Goal: Find specific page/section: Find specific page/section

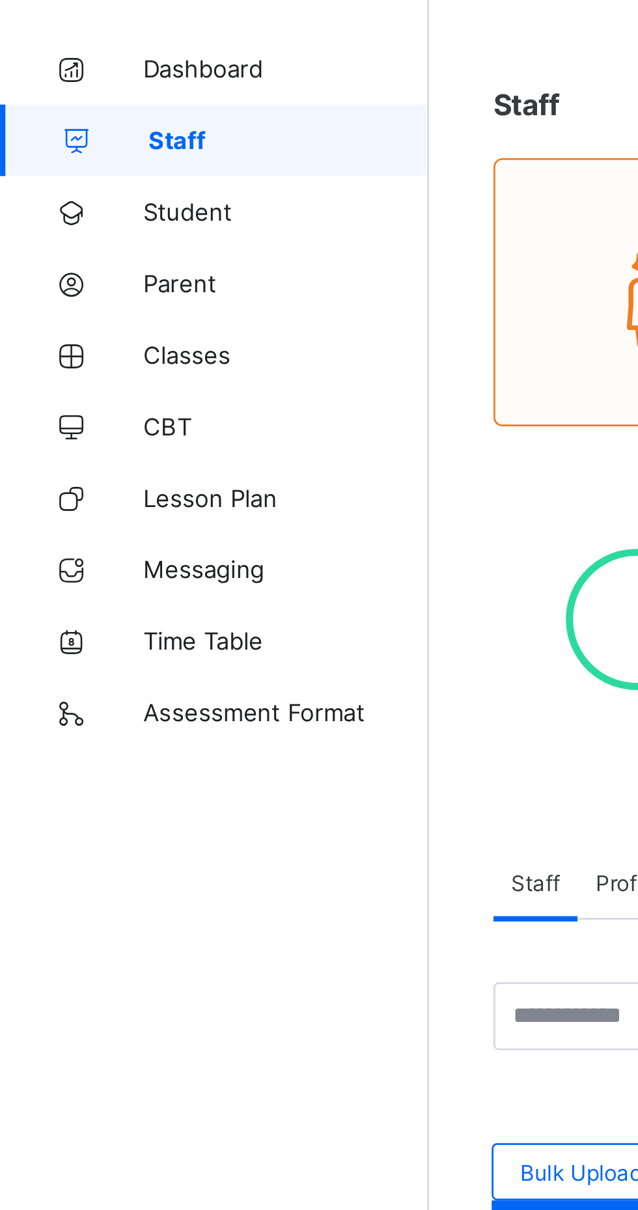
click at [58, 191] on link "Classes" at bounding box center [78, 182] width 156 height 26
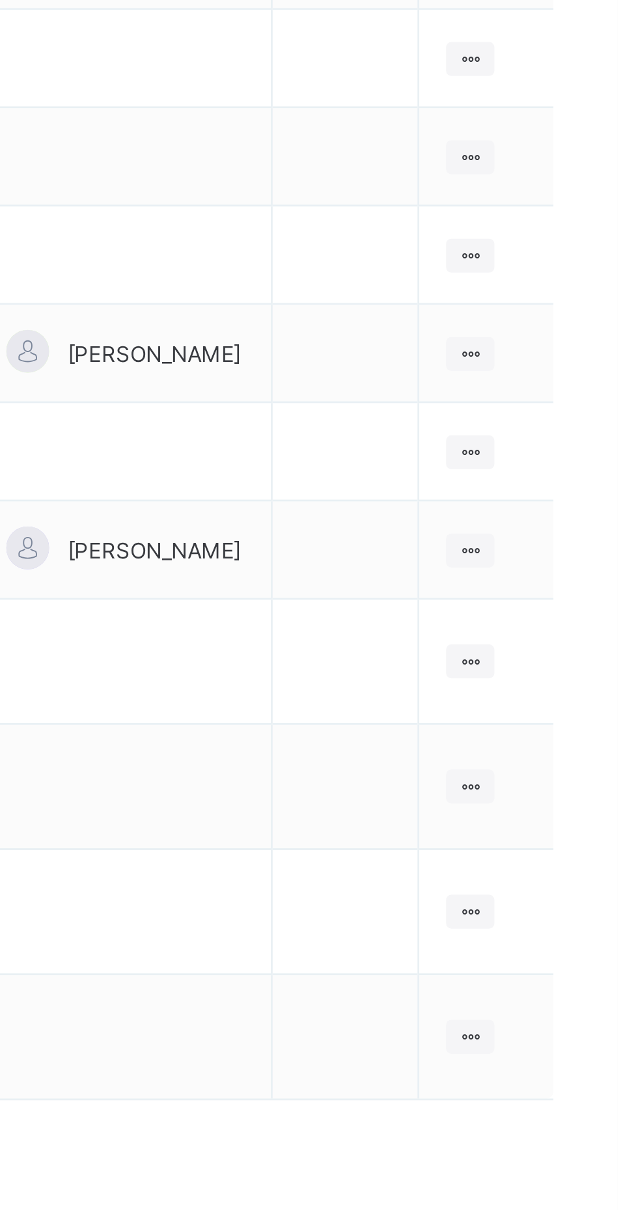
click at [0, 0] on ul "View Class Assign form Teacher" at bounding box center [0, 0] width 0 height 0
click at [0, 0] on div "View Class" at bounding box center [0, 0] width 0 height 0
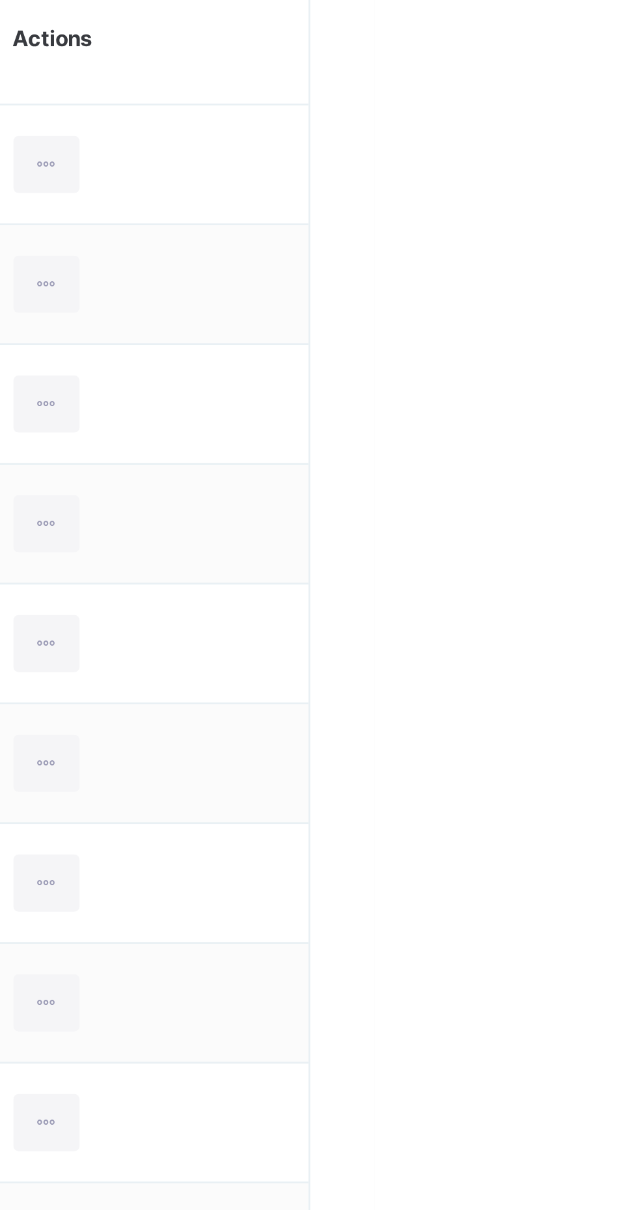
click at [530, 467] on div at bounding box center [518, 464] width 24 height 21
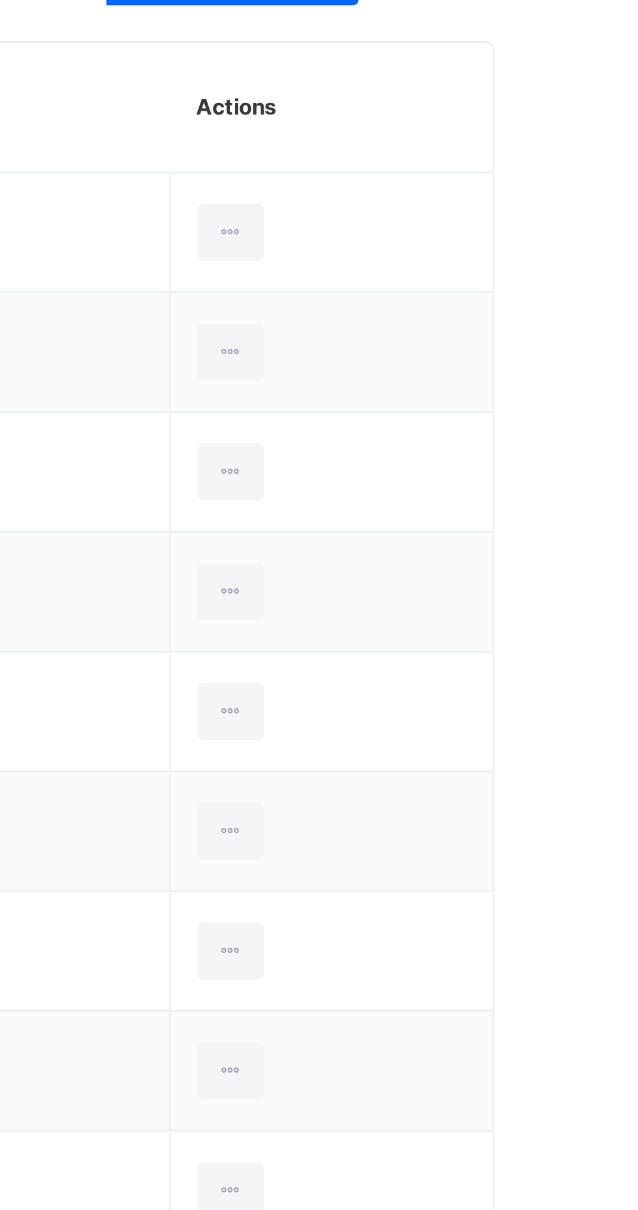
click at [0, 0] on div "View Profile" at bounding box center [0, 0] width 0 height 0
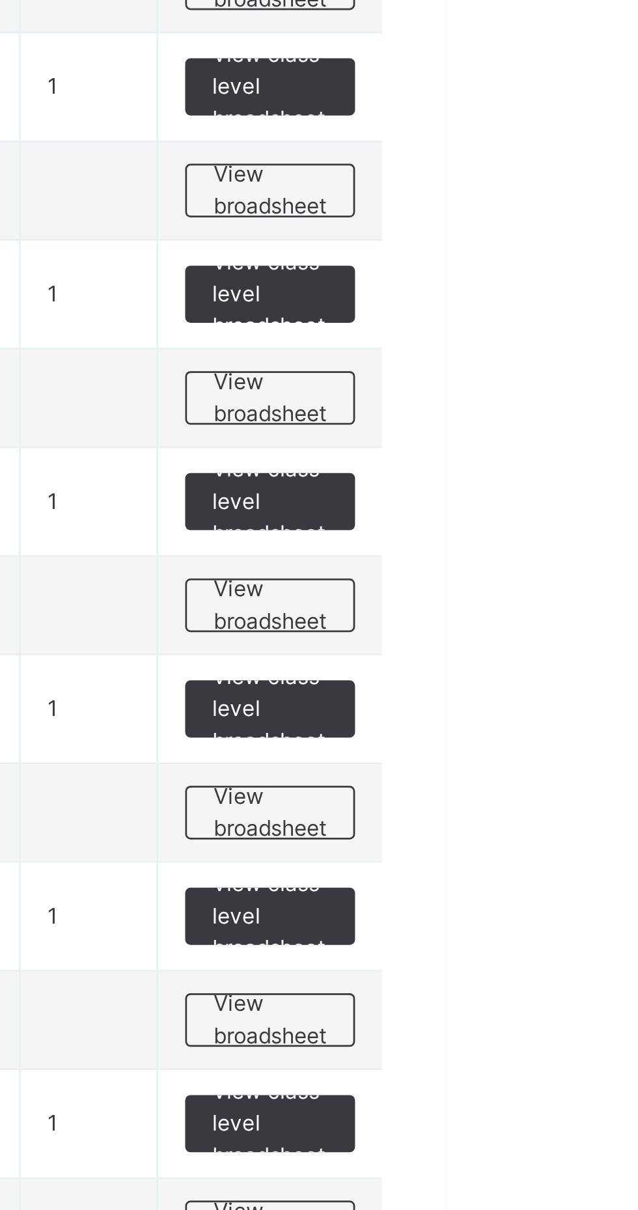
click at [564, 908] on span "View broadsheet" at bounding box center [573, 903] width 41 height 23
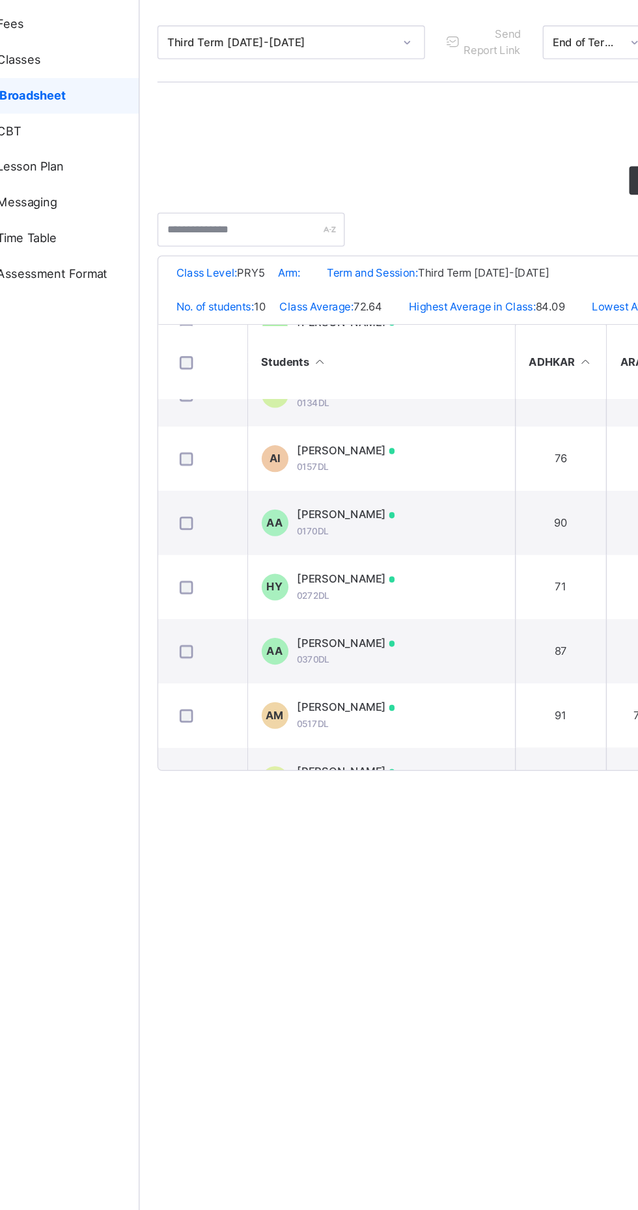
scroll to position [122, 0]
click at [316, 638] on span "[PERSON_NAME]" at bounding box center [307, 633] width 72 height 12
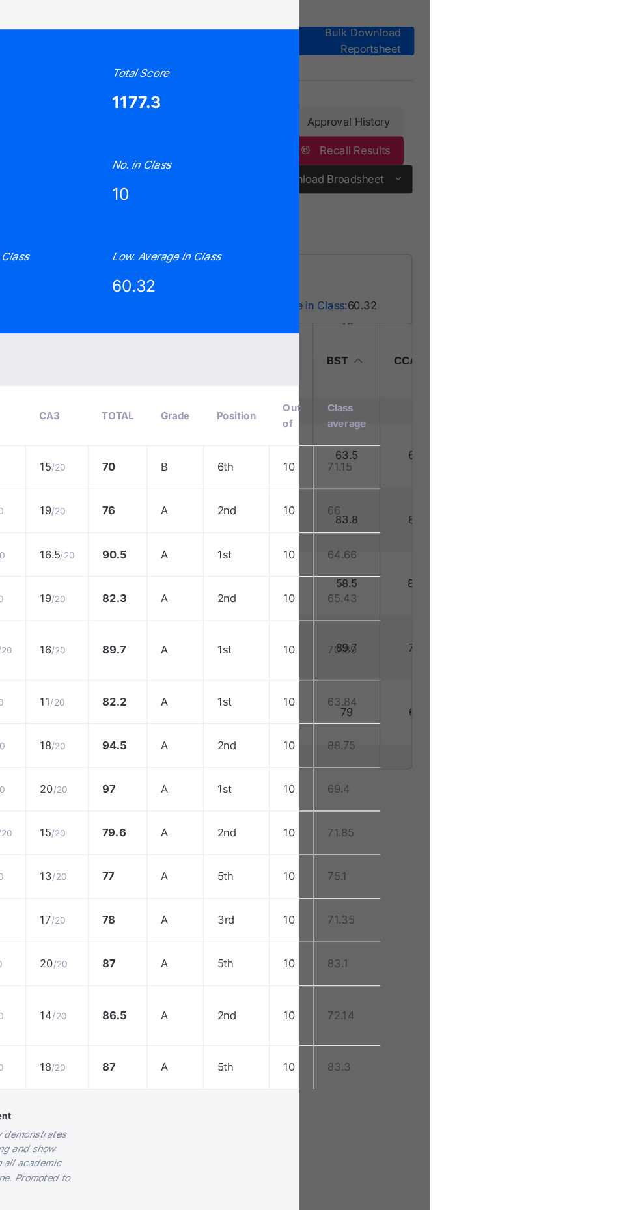
click at [525, 159] on span "View Reportsheet" at bounding box center [495, 147] width 57 height 23
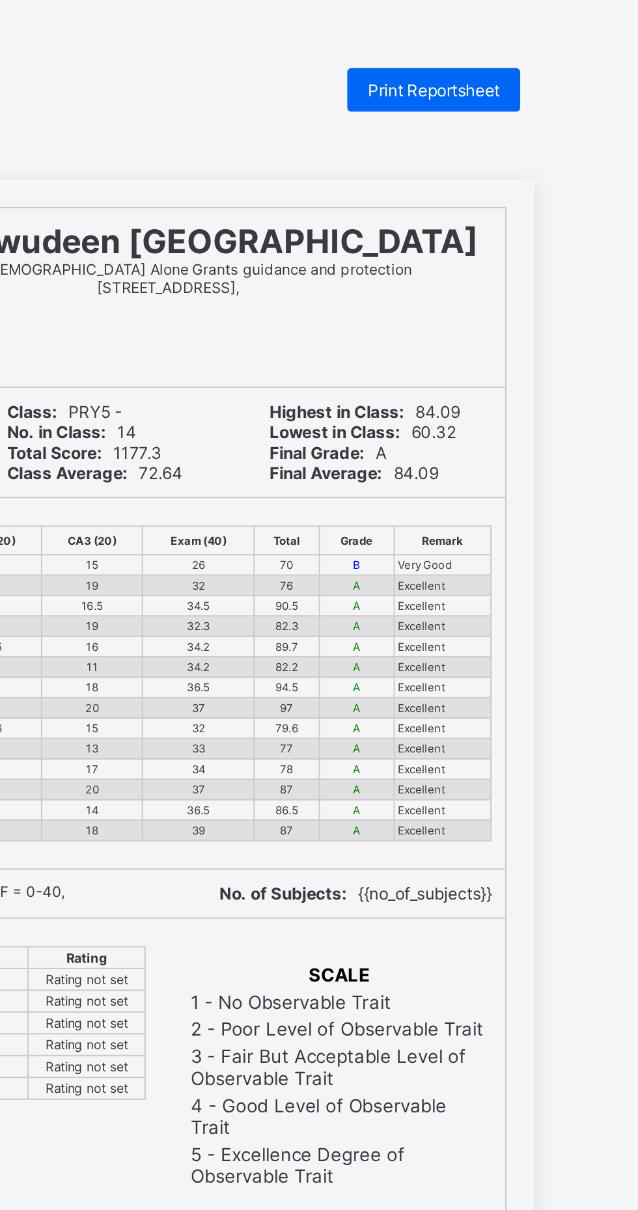
click at [515, 44] on span "Print Reportsheet" at bounding box center [529, 43] width 63 height 10
click at [521, 51] on div "Print Reportsheet" at bounding box center [529, 43] width 83 height 21
